Goal: Find specific page/section: Find specific page/section

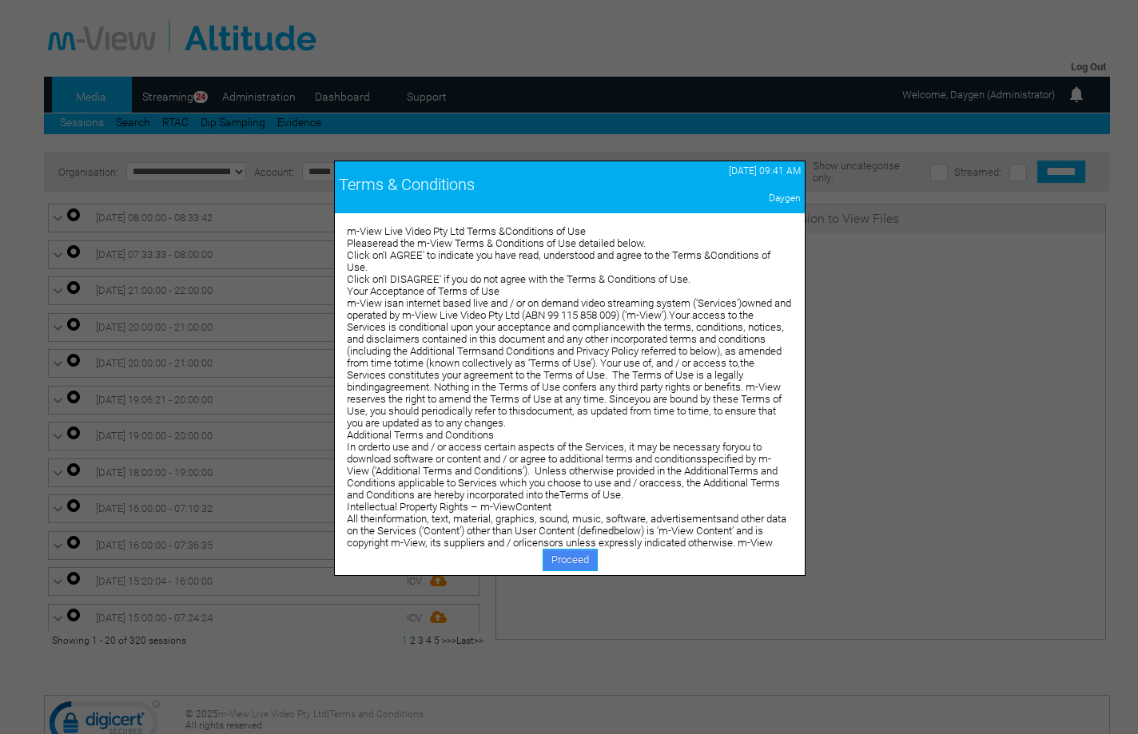
click at [567, 557] on link "Proceed" at bounding box center [570, 560] width 55 height 22
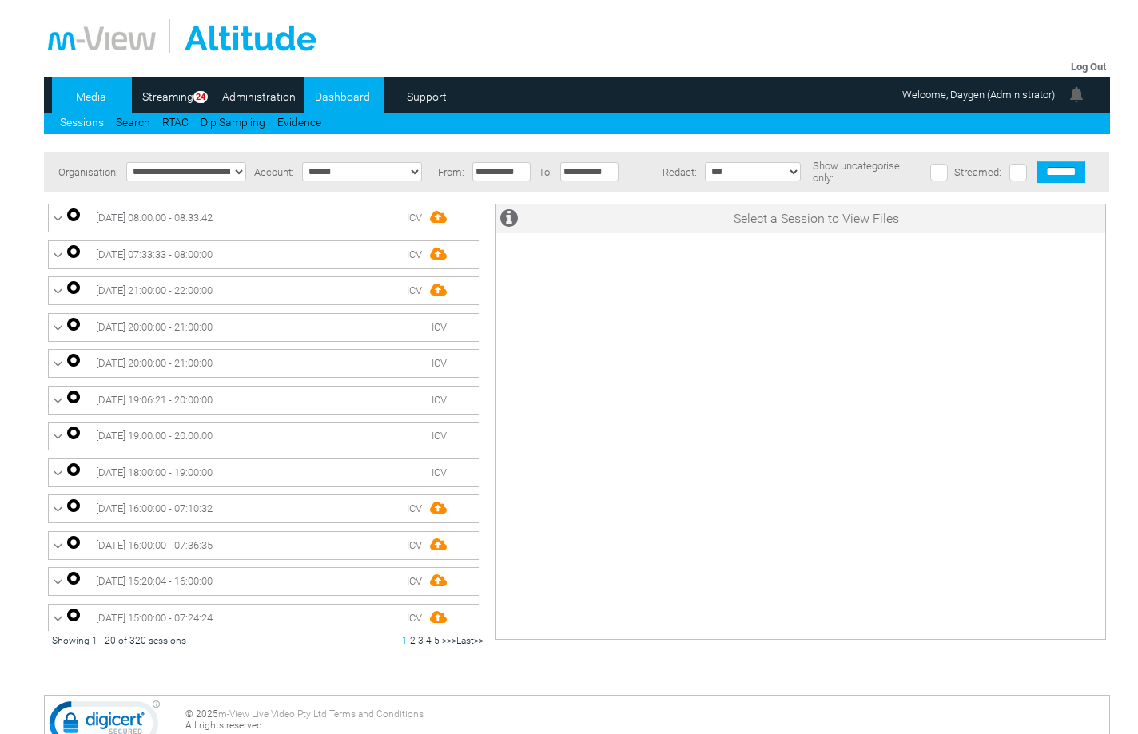
click at [331, 99] on link "Dashboard" at bounding box center [343, 97] width 78 height 24
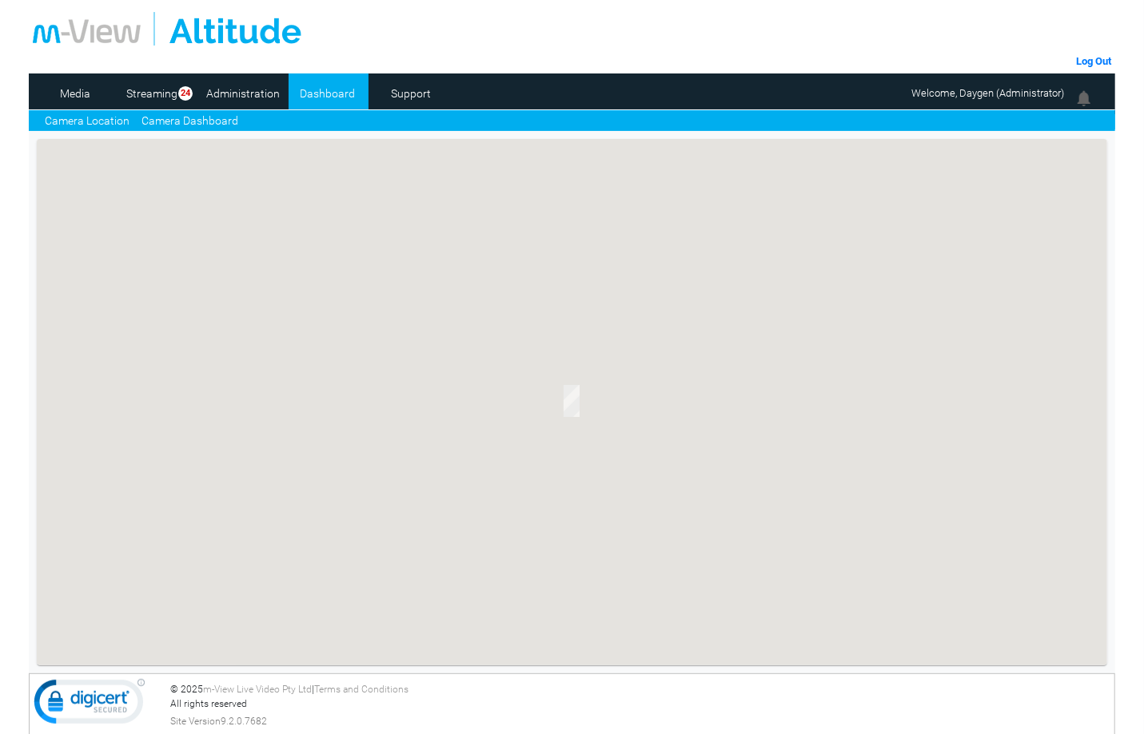
click at [206, 115] on link "Camera Dashboard" at bounding box center [189, 121] width 97 height 17
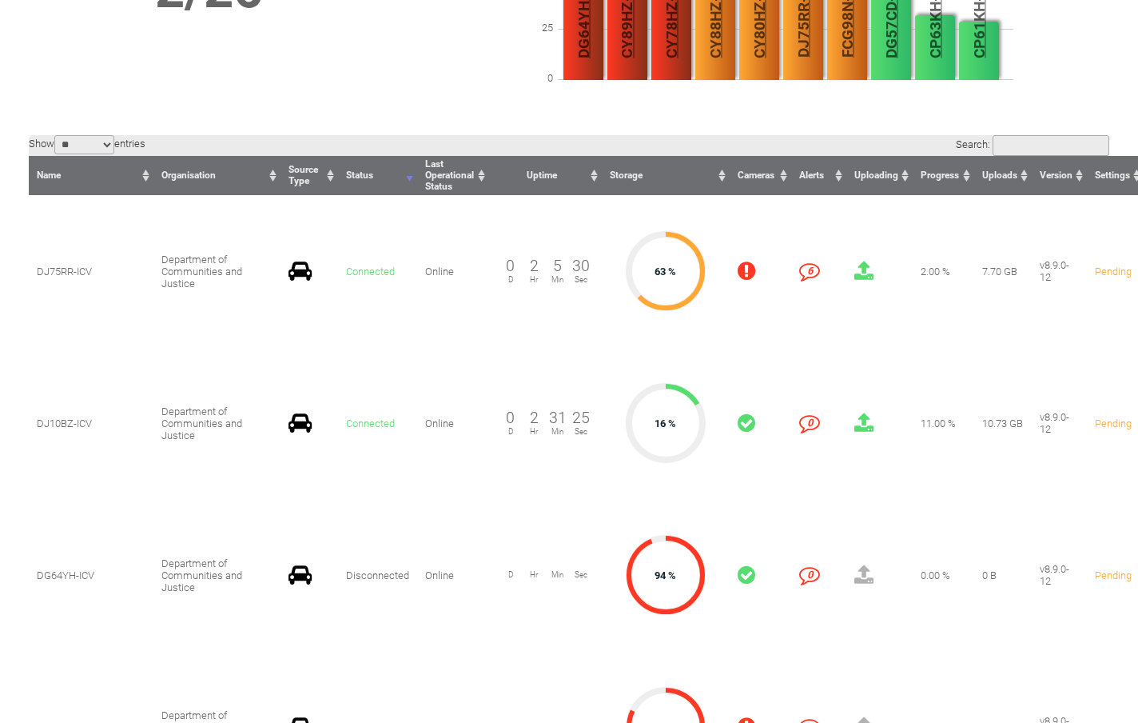
scroll to position [240, 0]
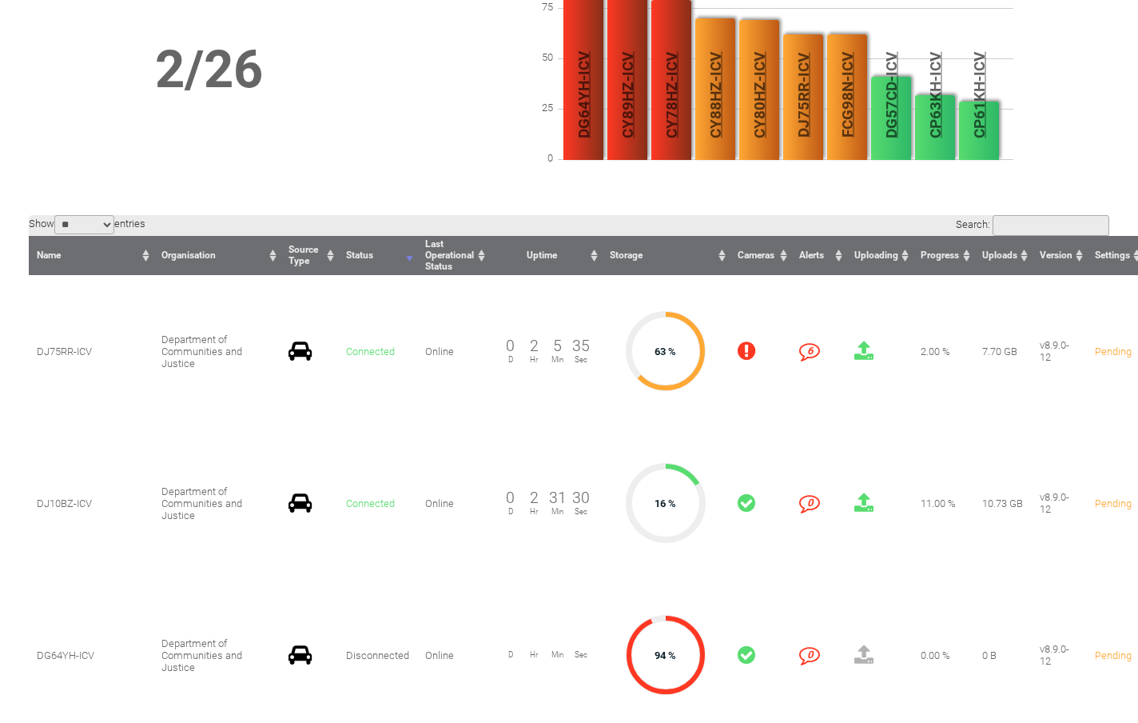
drag, startPoint x: 338, startPoint y: 244, endPoint x: 336, endPoint y: 260, distance: 16.1
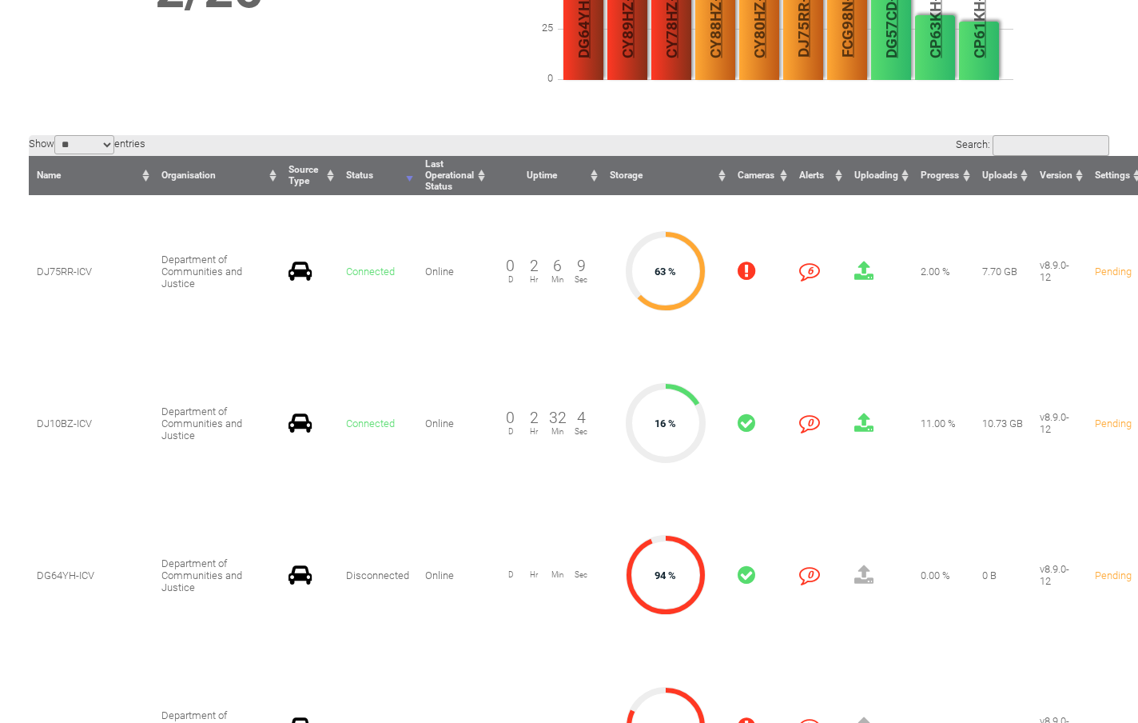
scroll to position [400, 0]
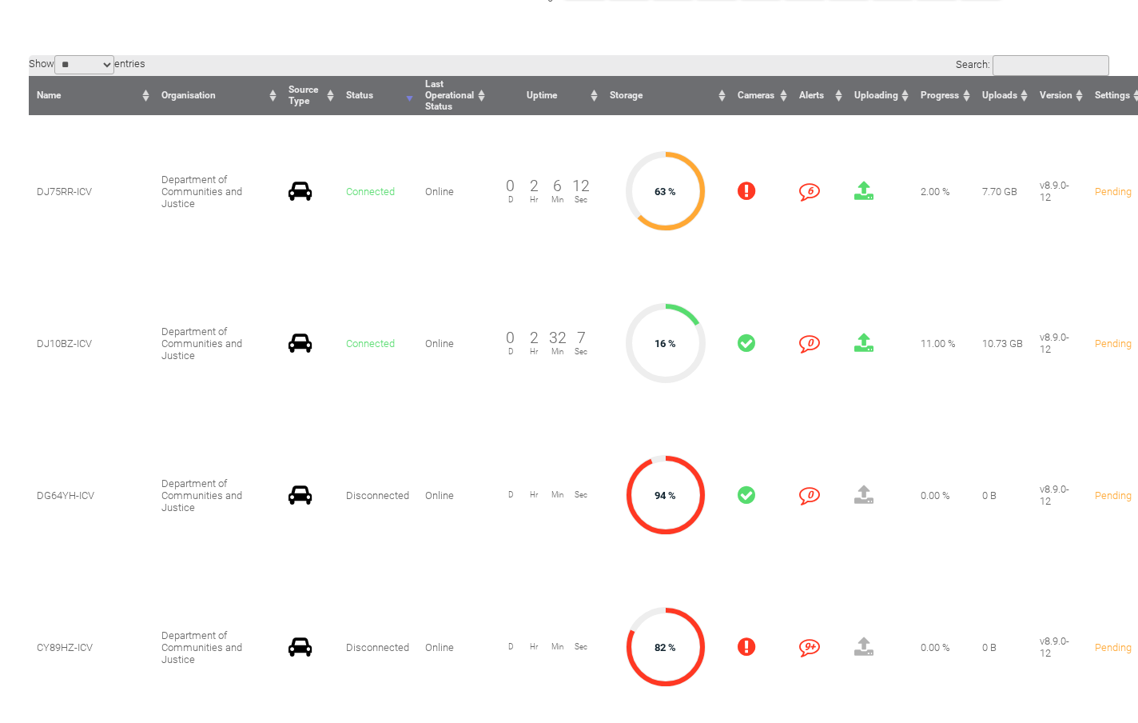
click at [522, 642] on span "Hr" at bounding box center [534, 646] width 24 height 9
click at [62, 641] on span "CY89HZ-ICV" at bounding box center [65, 647] width 56 height 12
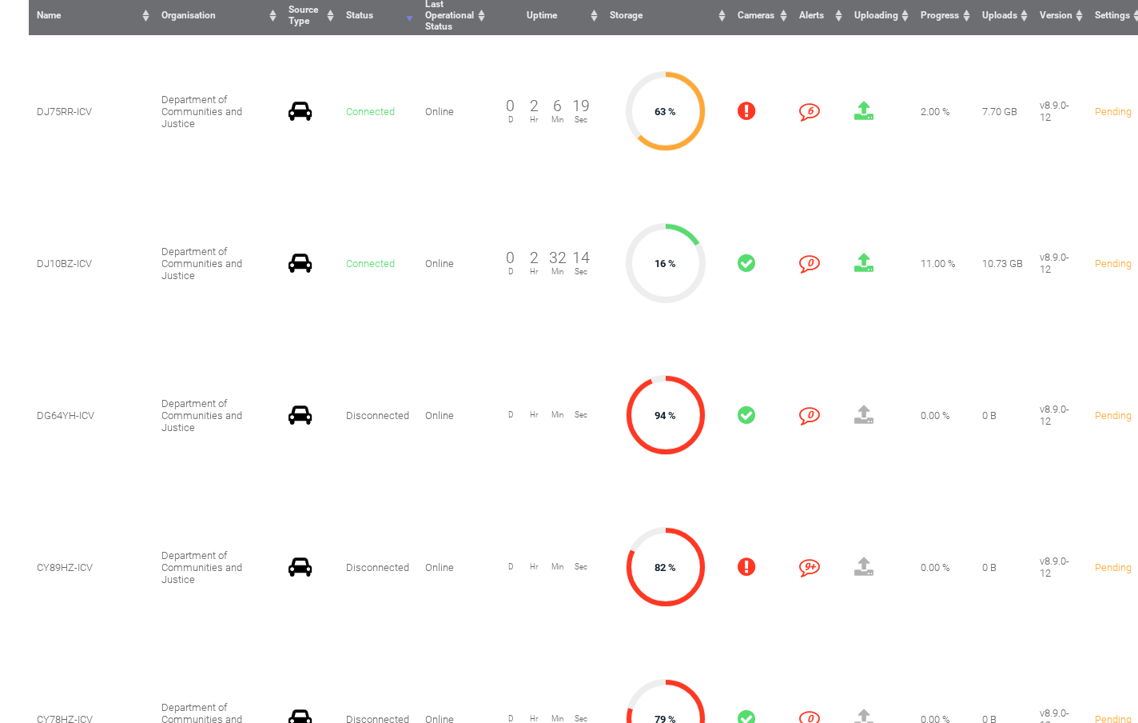
click at [338, 491] on td "0 Disconnected" at bounding box center [377, 567] width 79 height 152
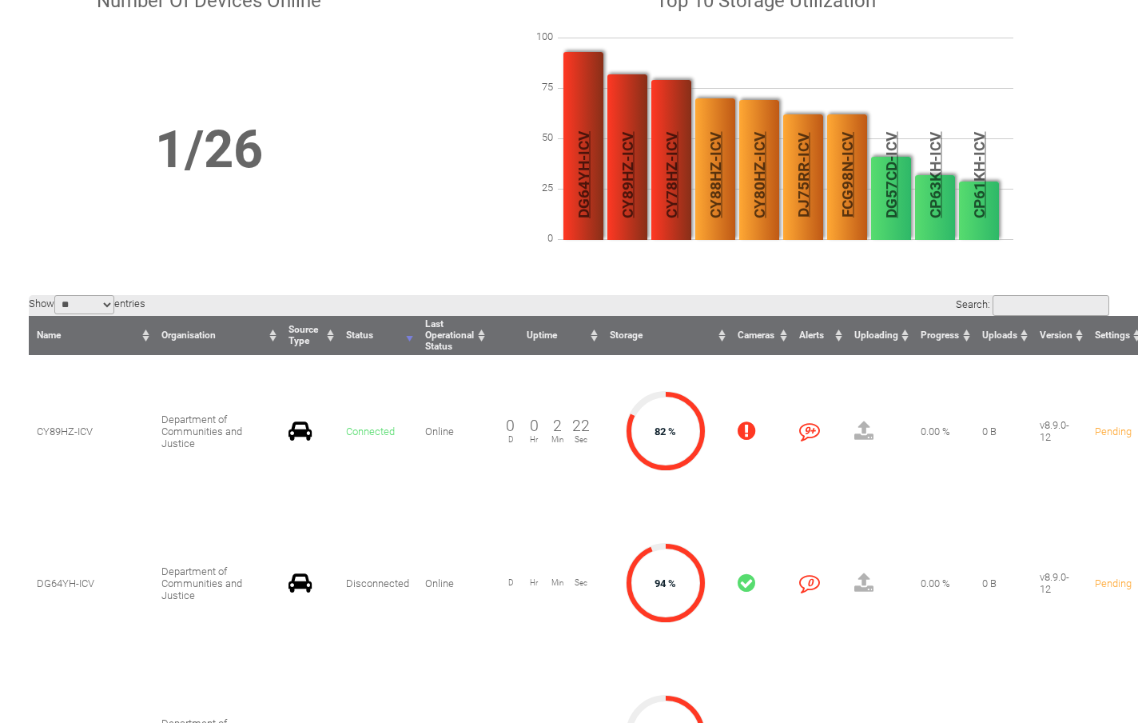
scroll to position [240, 0]
